Goal: Task Accomplishment & Management: Use online tool/utility

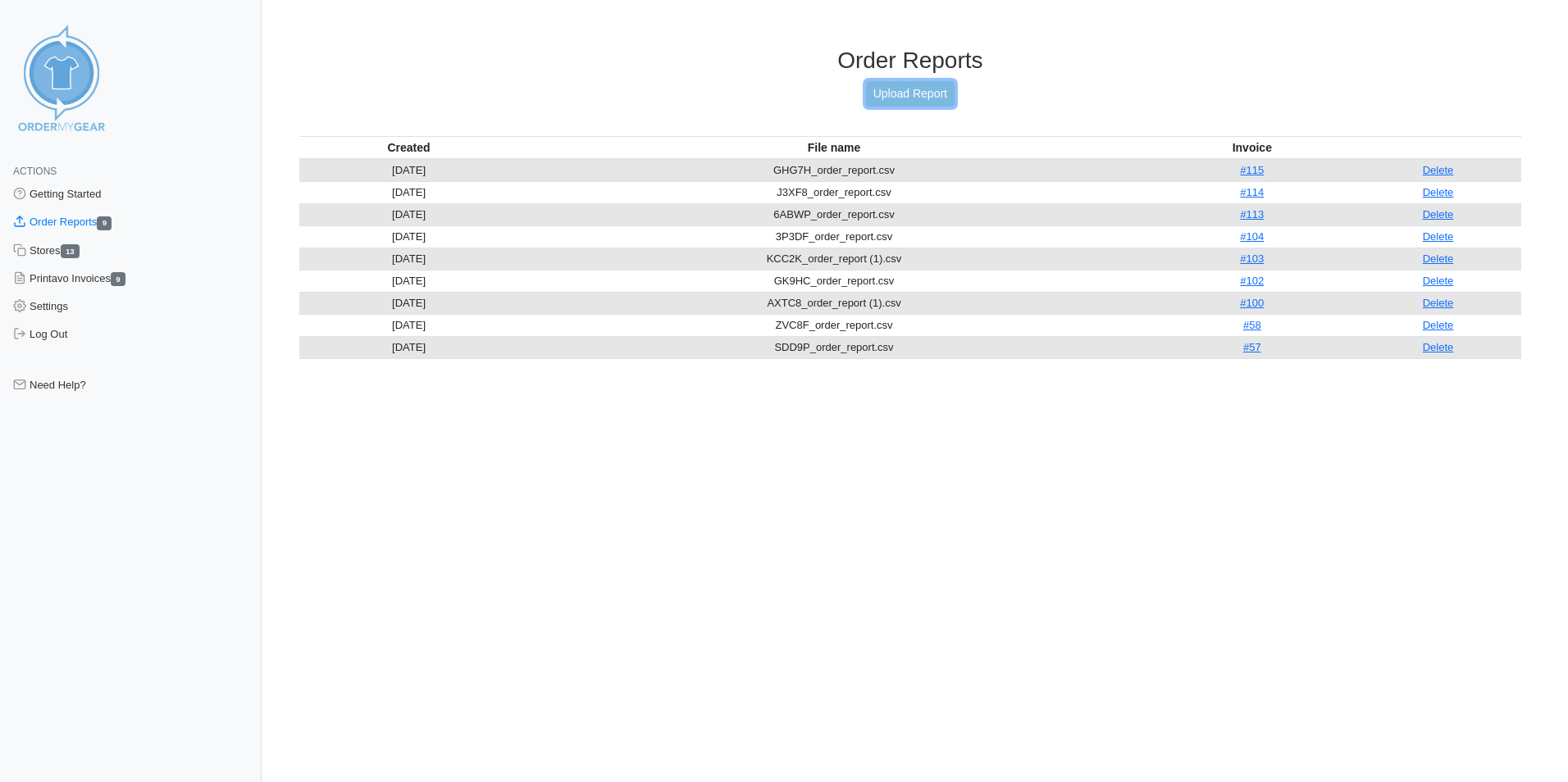
click at [915, 98] on link "Upload Report" at bounding box center [910, 94] width 89 height 26
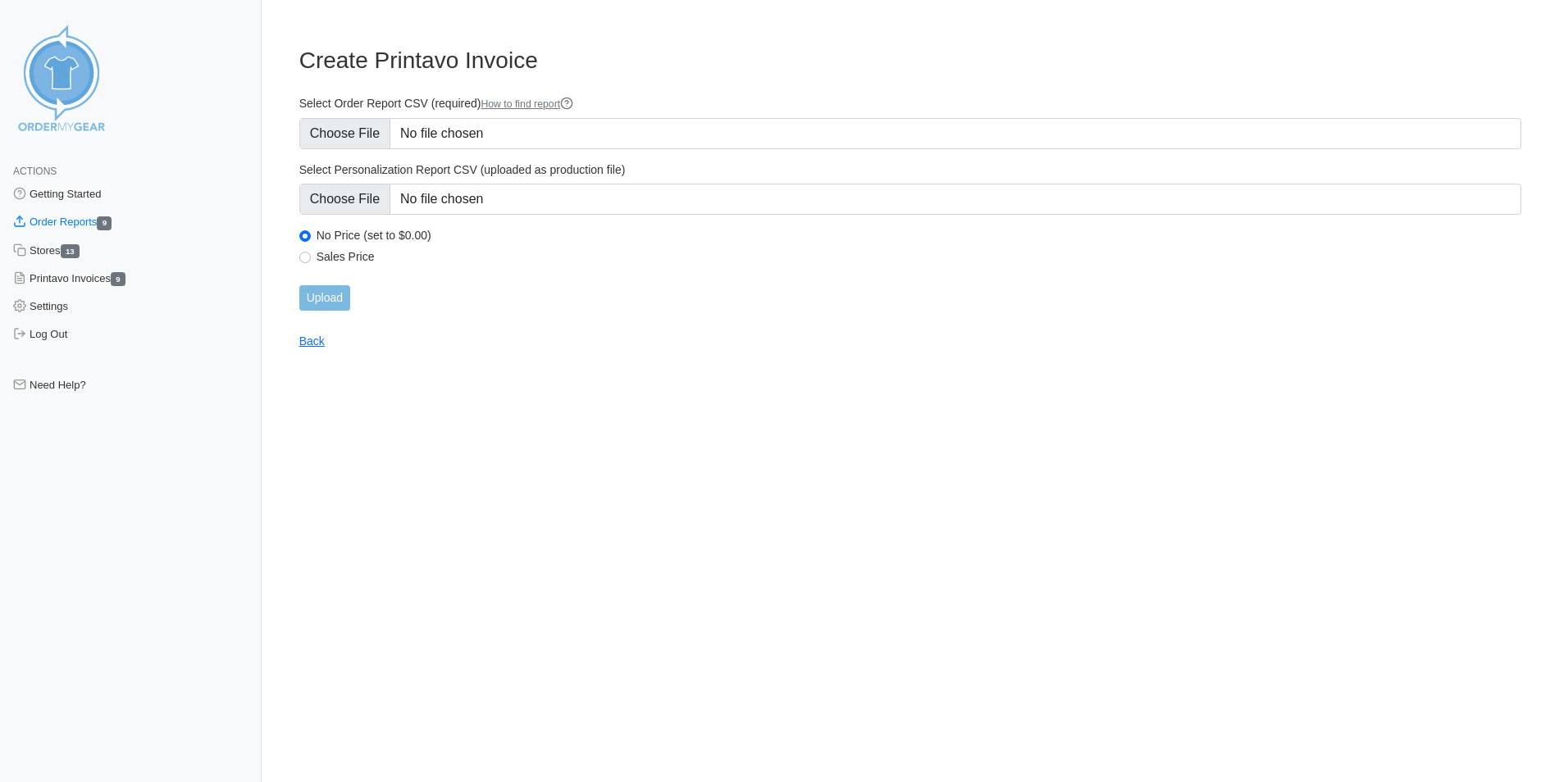
click at [310, 263] on div "Sales Price" at bounding box center [911, 259] width 1222 height 20
click at [305, 258] on input "Sales Price" at bounding box center [305, 257] width 12 height 12
radio input "true"
click at [975, 74] on h3 "Create Printavo Invoice" at bounding box center [911, 60] width 1222 height 28
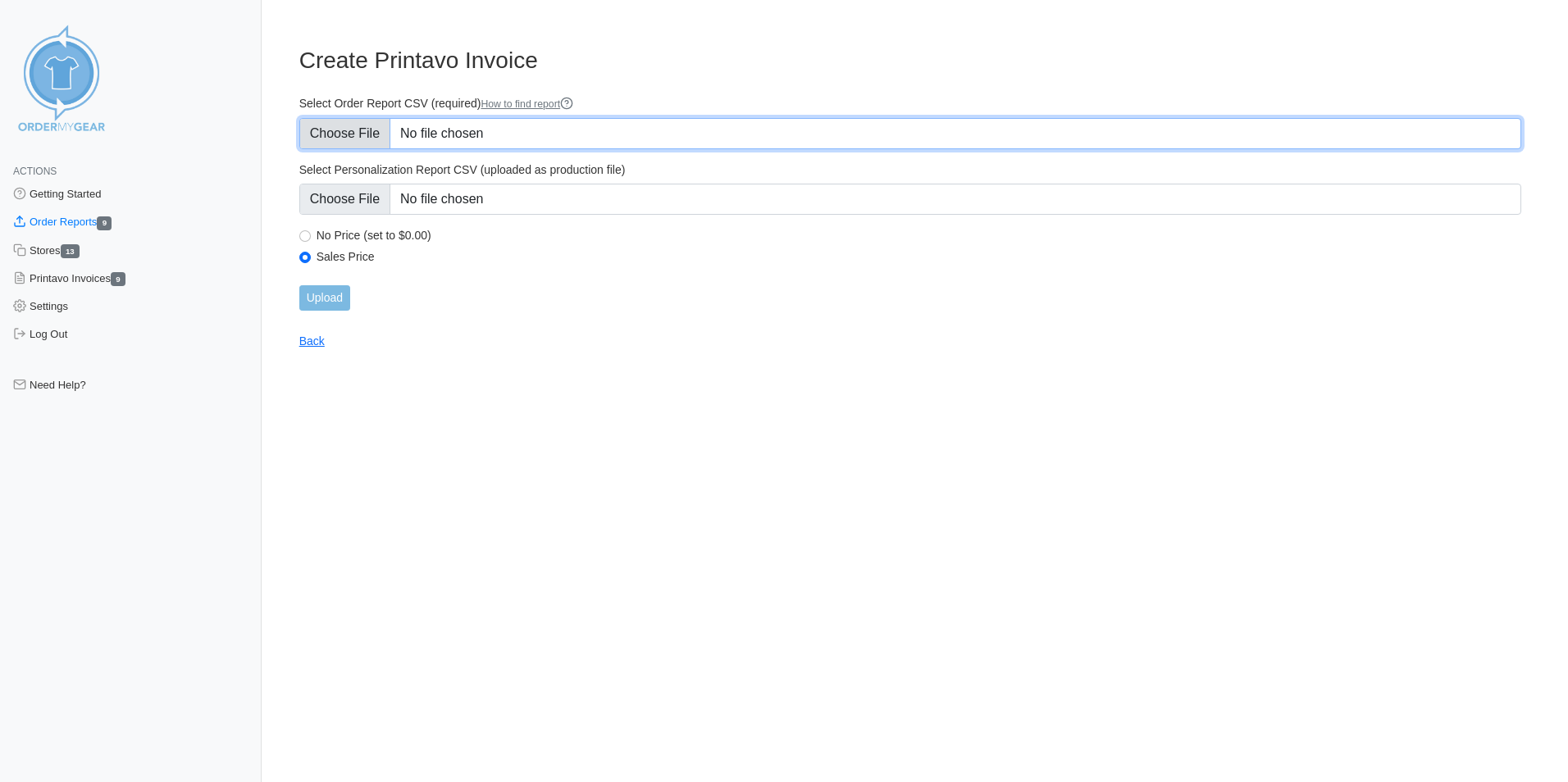
click at [365, 132] on input "Select Order Report CSV (required) How to find report" at bounding box center [911, 134] width 1222 height 31
type input "C:\fakepath\AP93U_order_report.csv"
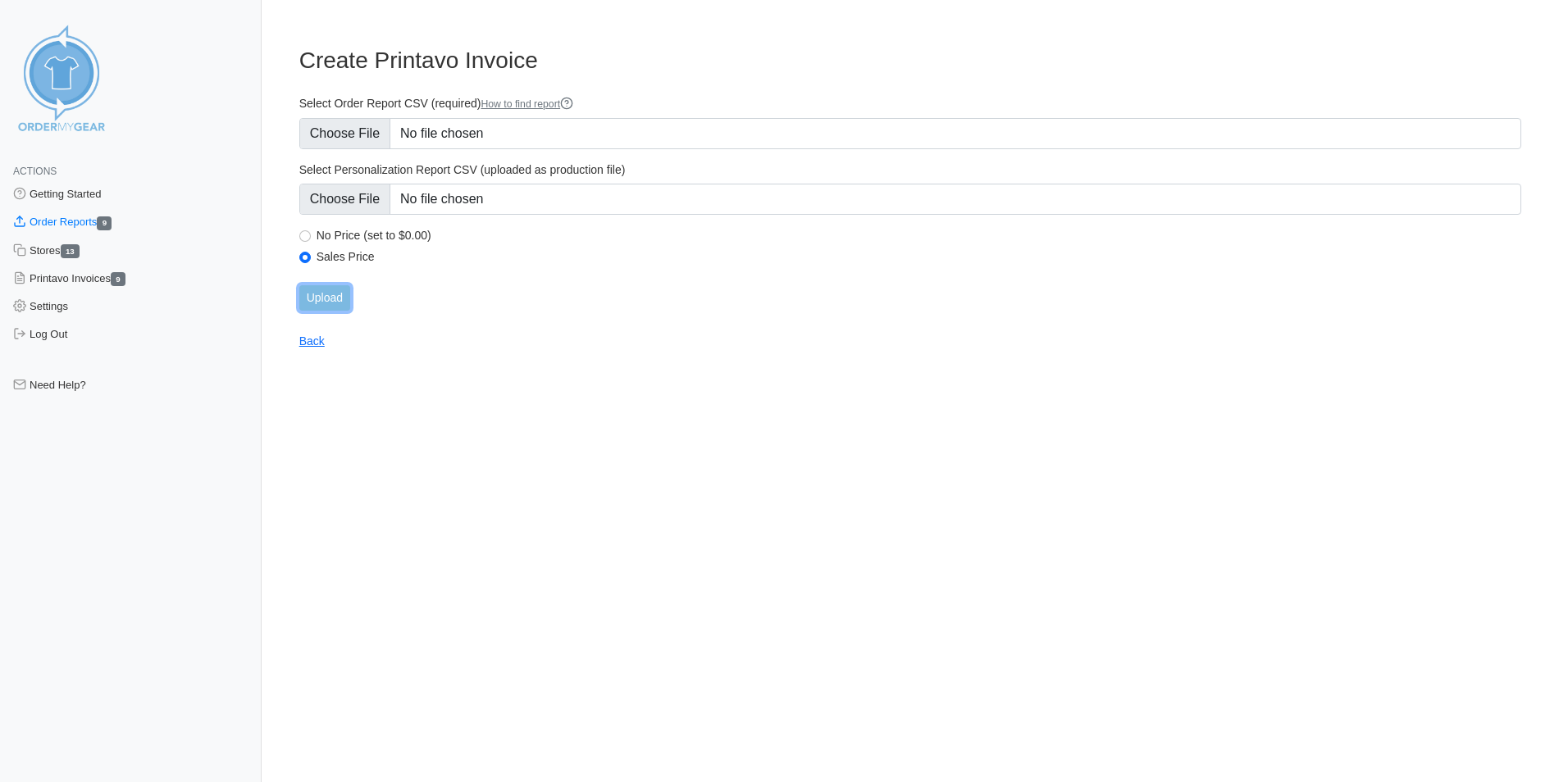
click at [334, 300] on input "Upload" at bounding box center [325, 298] width 51 height 26
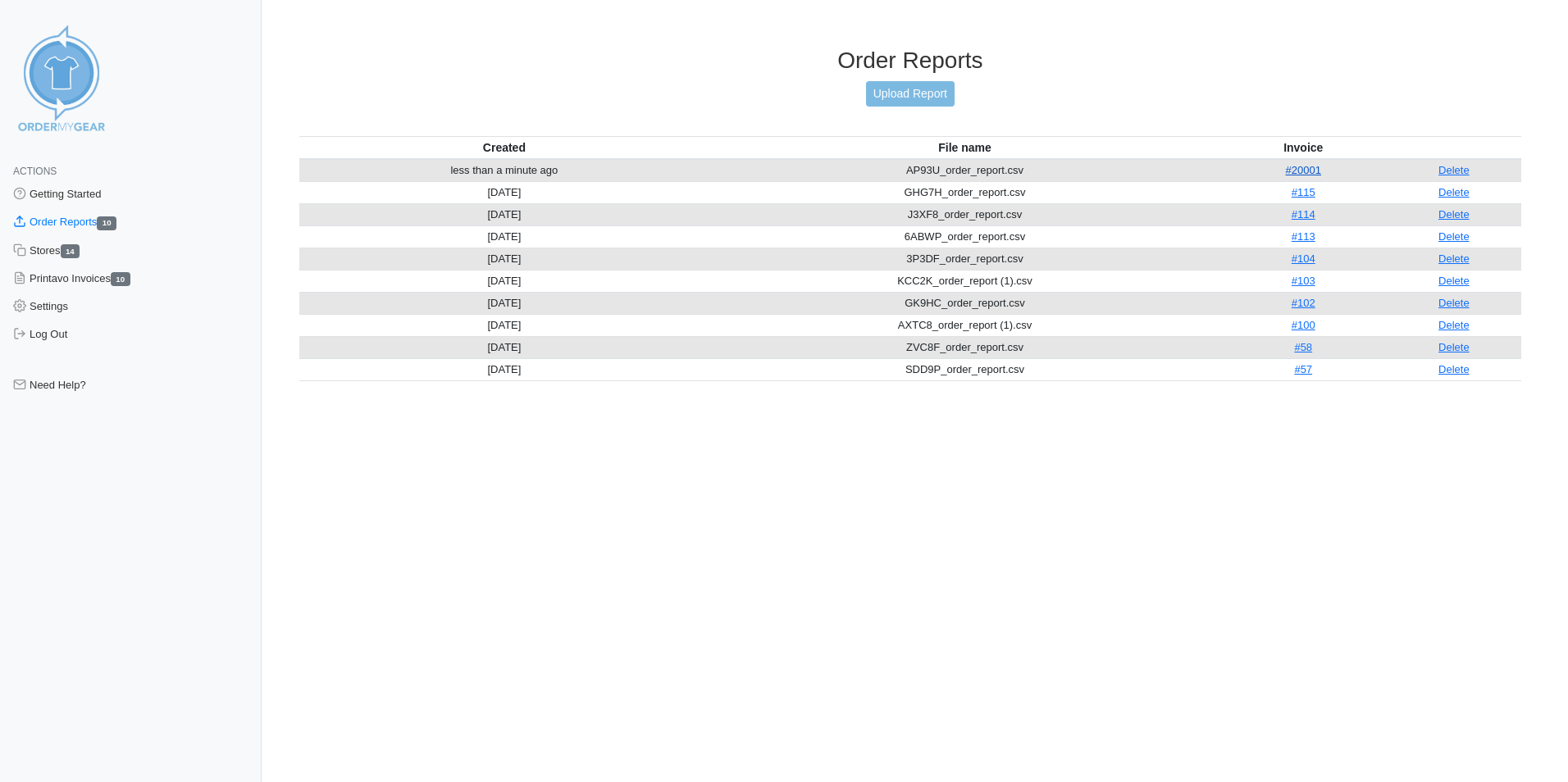
click at [1308, 170] on link "#20001" at bounding box center [1303, 170] width 36 height 12
click at [1310, 170] on link "#20001" at bounding box center [1303, 170] width 36 height 12
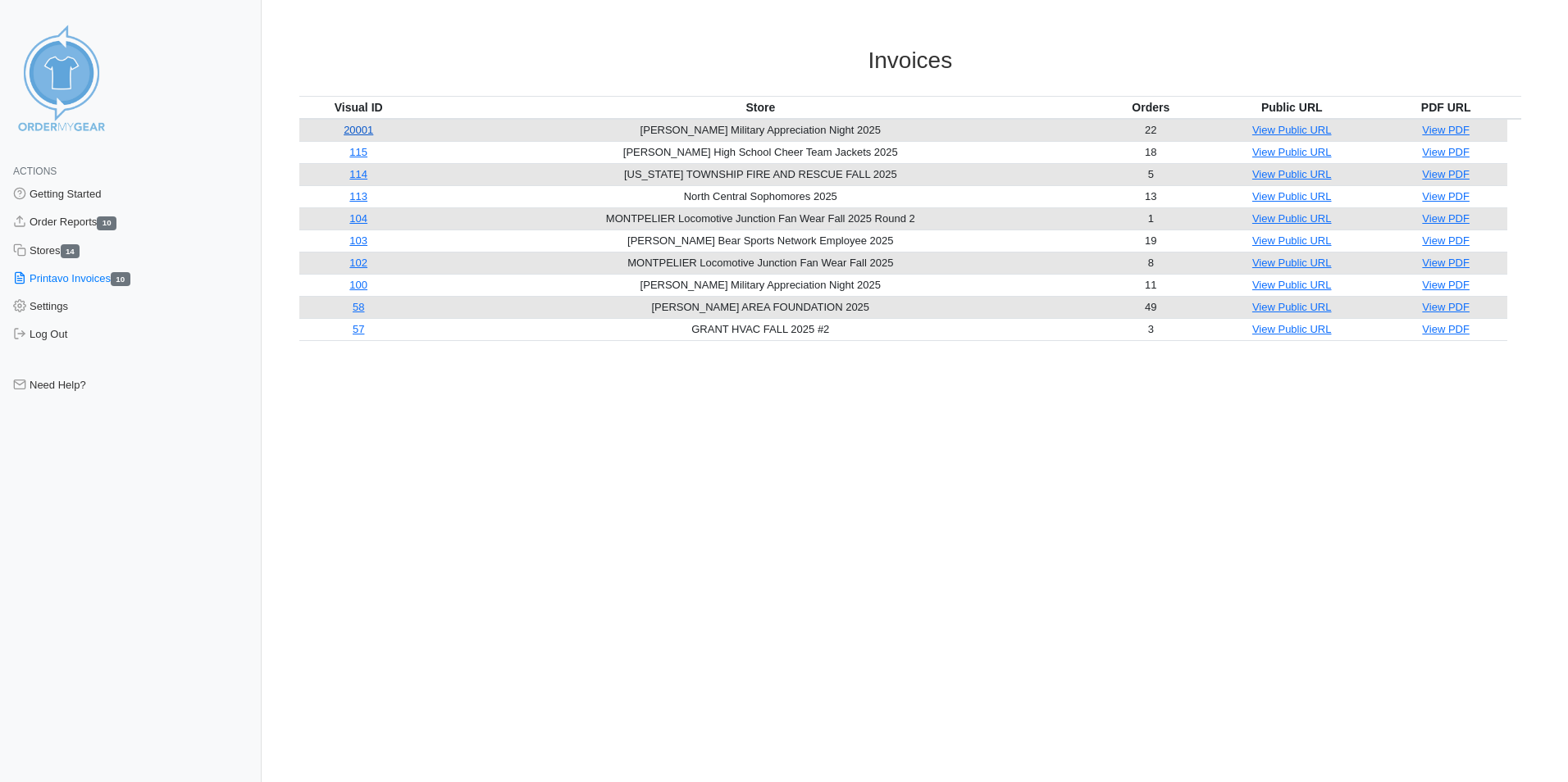
click at [364, 129] on link "20001" at bounding box center [358, 130] width 30 height 12
